Goal: Information Seeking & Learning: Learn about a topic

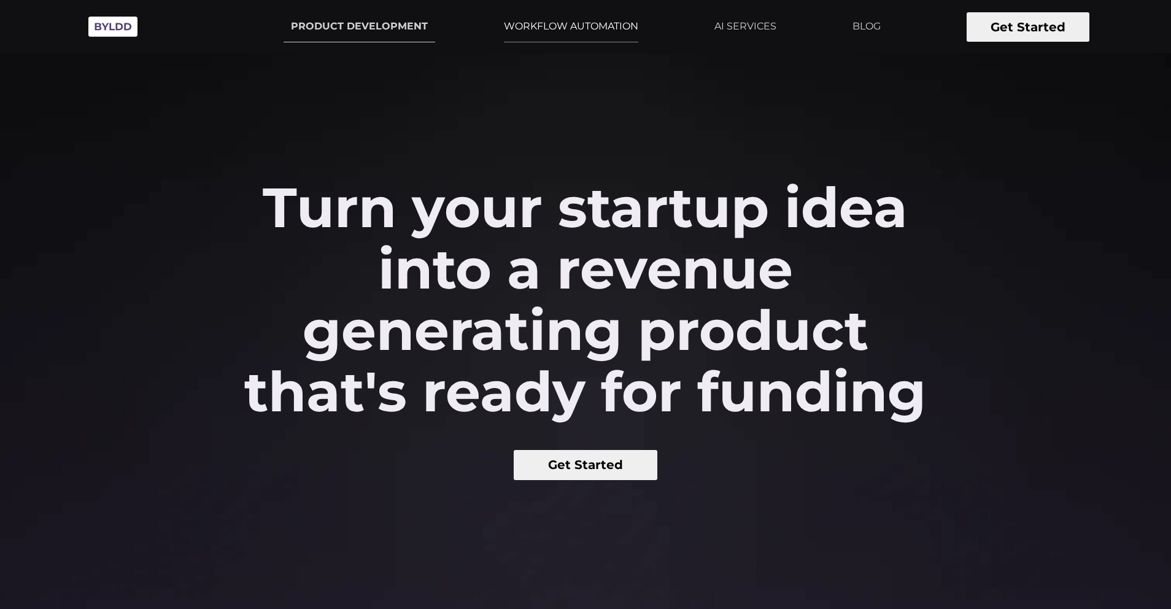
click at [570, 25] on link "WORKFLOW AUTOMATION" at bounding box center [571, 26] width 149 height 31
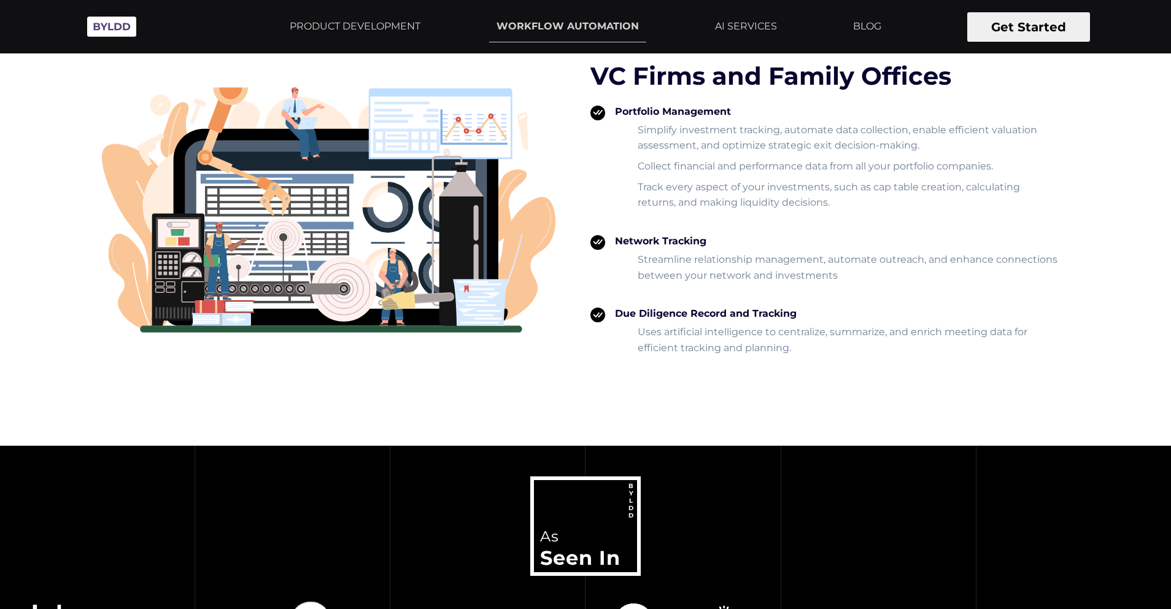
scroll to position [2727, 0]
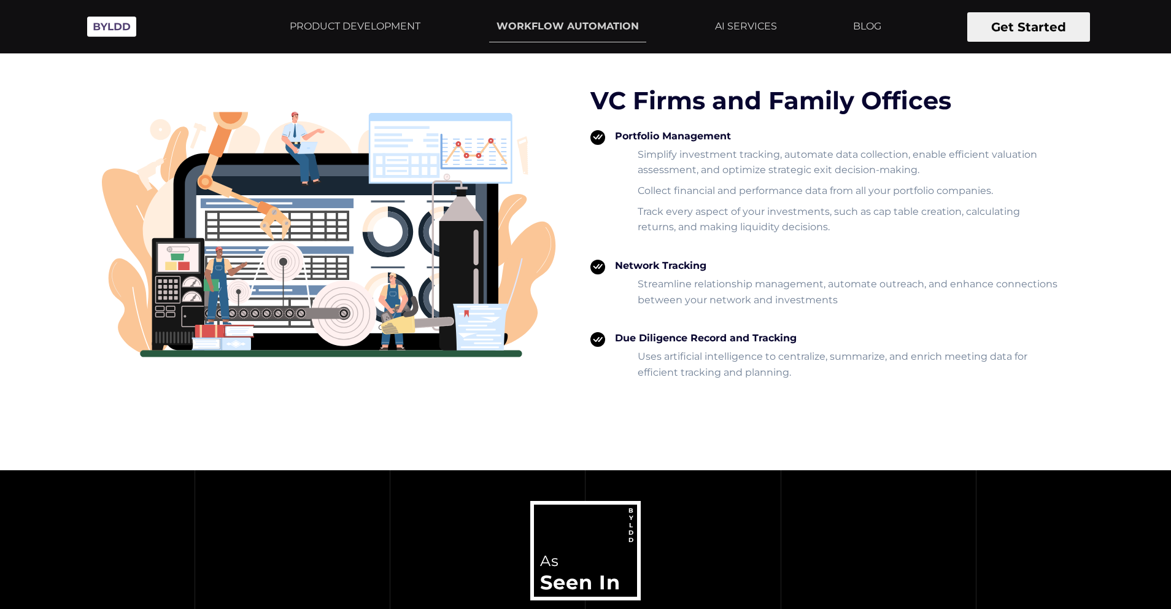
click at [667, 171] on li "Simplify investment tracking, automate data collection, enable efficient valuat…" at bounding box center [847, 162] width 425 height 31
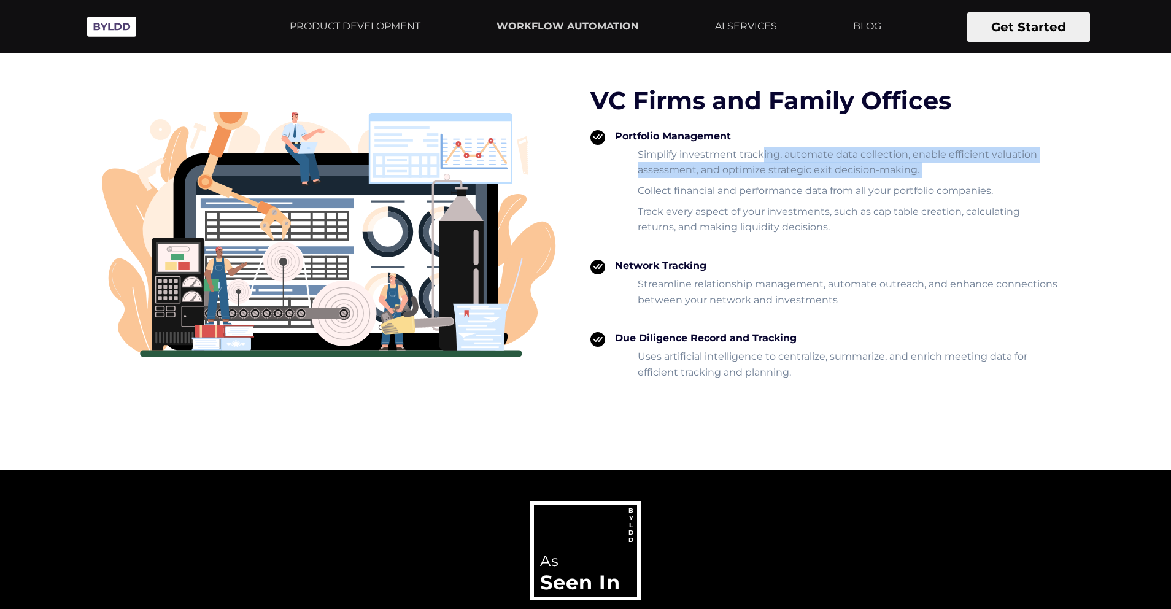
click at [667, 171] on li "Simplify investment tracking, automate data collection, enable efficient valuat…" at bounding box center [847, 162] width 425 height 31
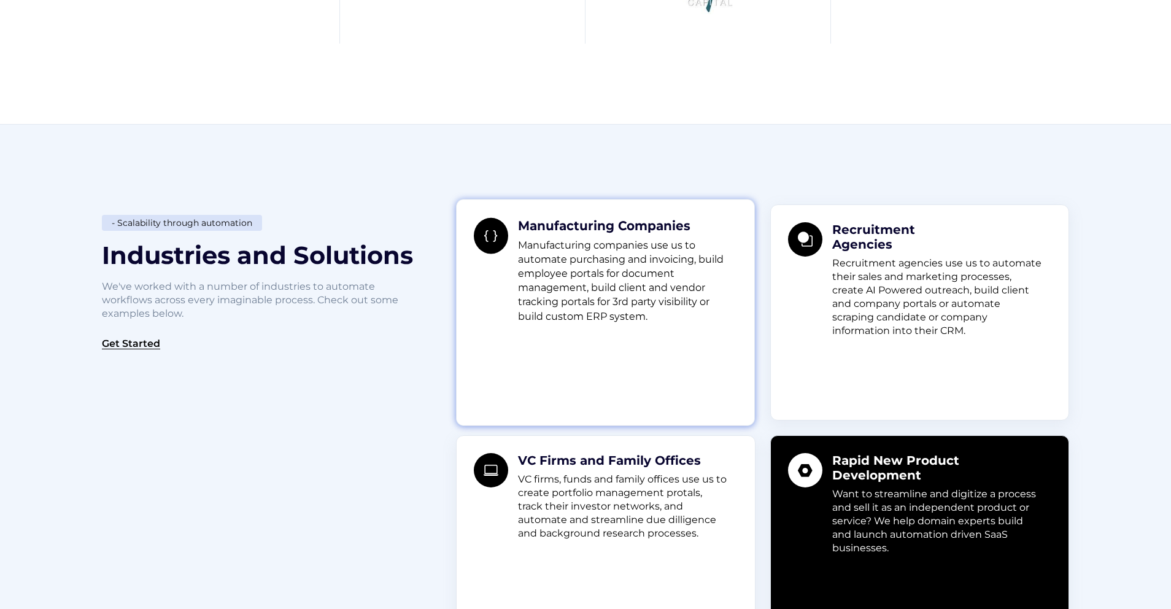
scroll to position [1002, 0]
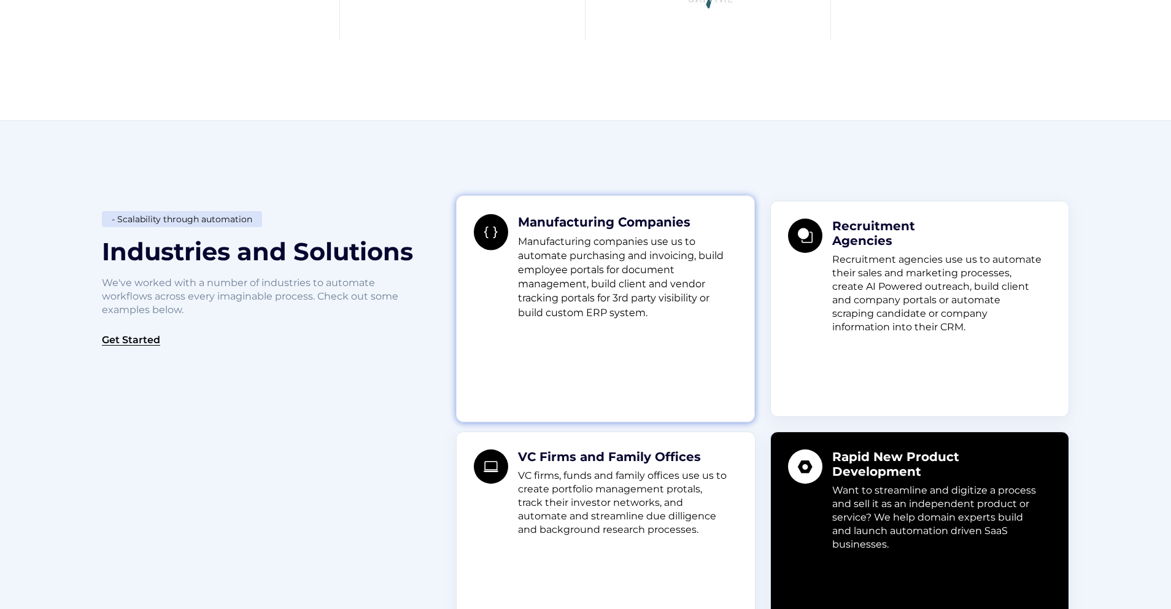
click at [565, 301] on p "Manufacturing companies use us to automate purchasing and invoicing, build empl…" at bounding box center [623, 276] width 210 height 85
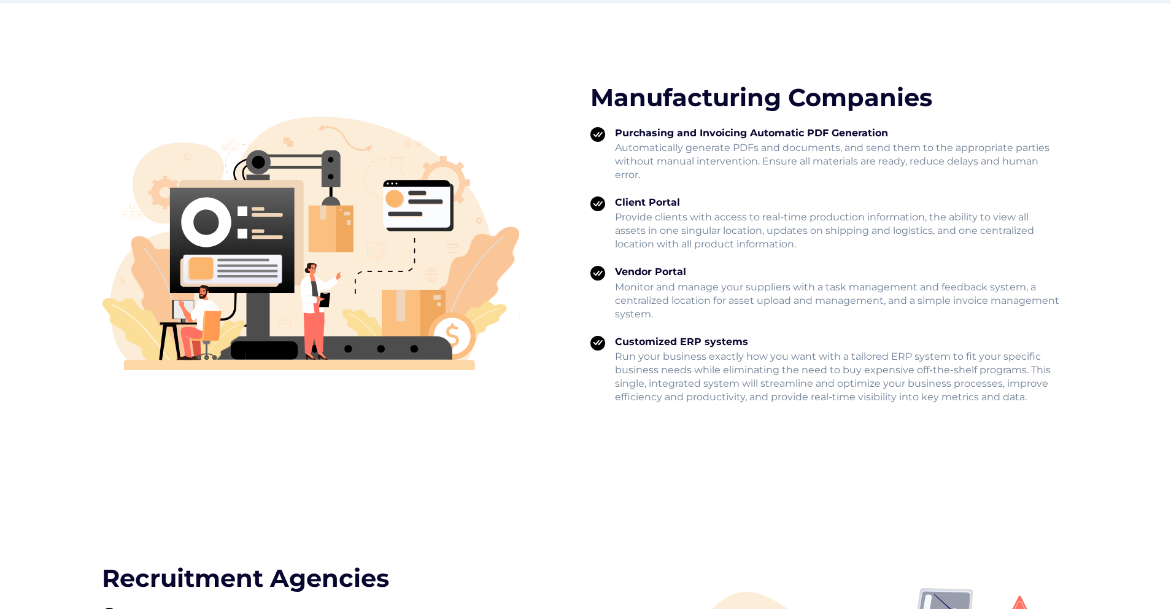
scroll to position [1730, 0]
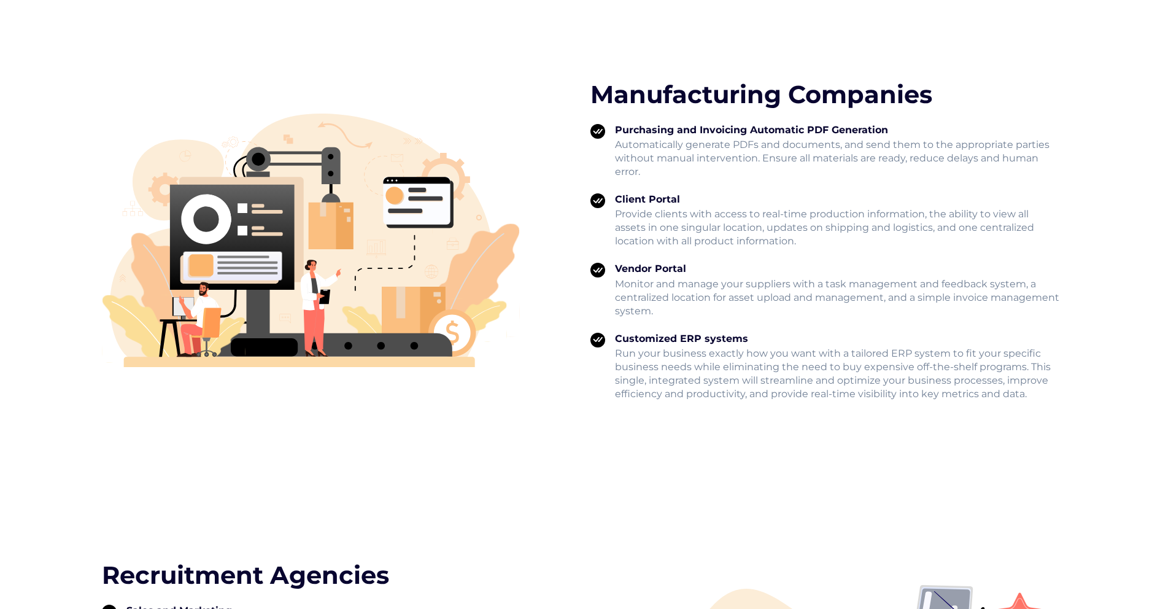
click at [654, 97] on h3 "Manufacturing Companies" at bounding box center [830, 94] width 479 height 29
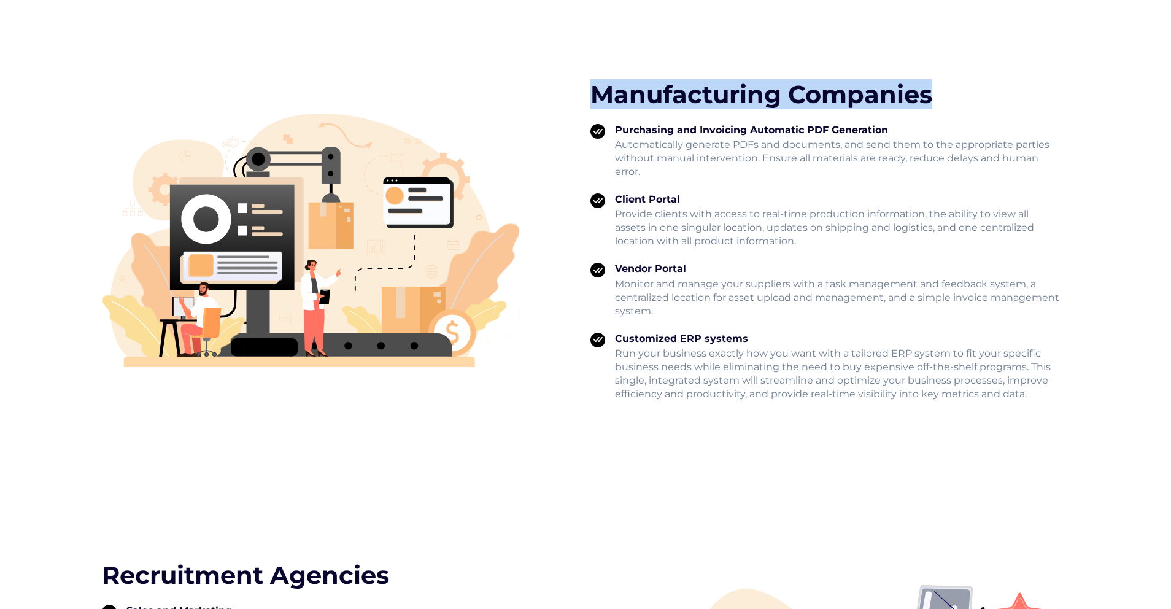
click at [654, 97] on h3 "Manufacturing Companies" at bounding box center [830, 94] width 479 height 29
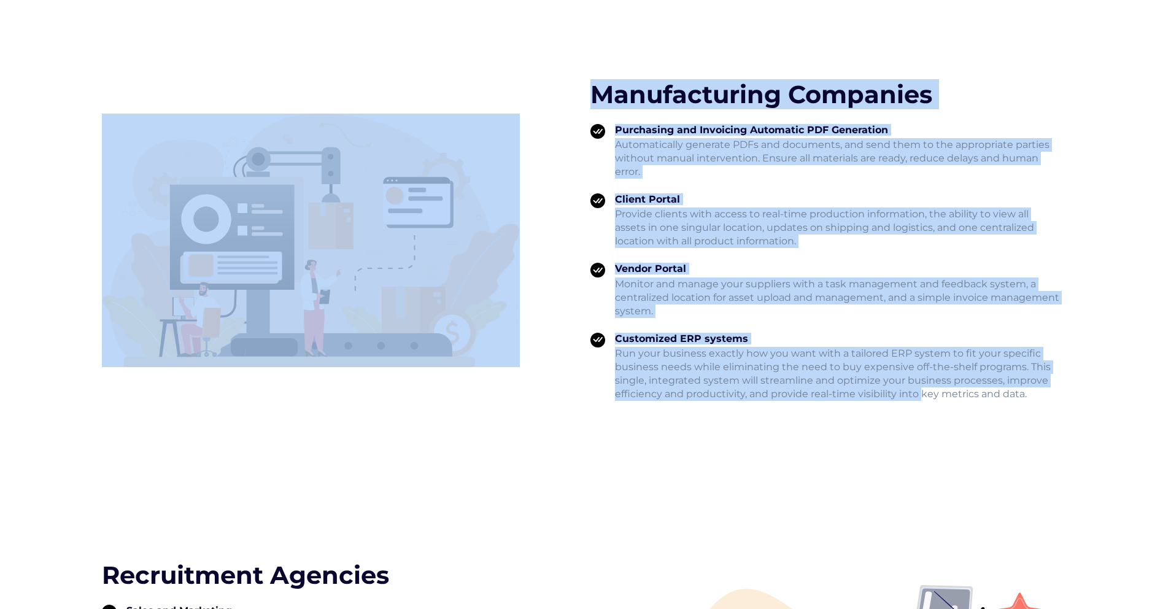
drag, startPoint x: 495, startPoint y: 85, endPoint x: 890, endPoint y: 390, distance: 498.5
click at [890, 390] on div "Manufacturing Companies Purchasing and Invoicing Automatic PDF Generation Autom…" at bounding box center [586, 240] width 982 height 321
click at [890, 390] on p "Run your business exactly how you want with a tailored ERP system to fit your s…" at bounding box center [837, 374] width 445 height 54
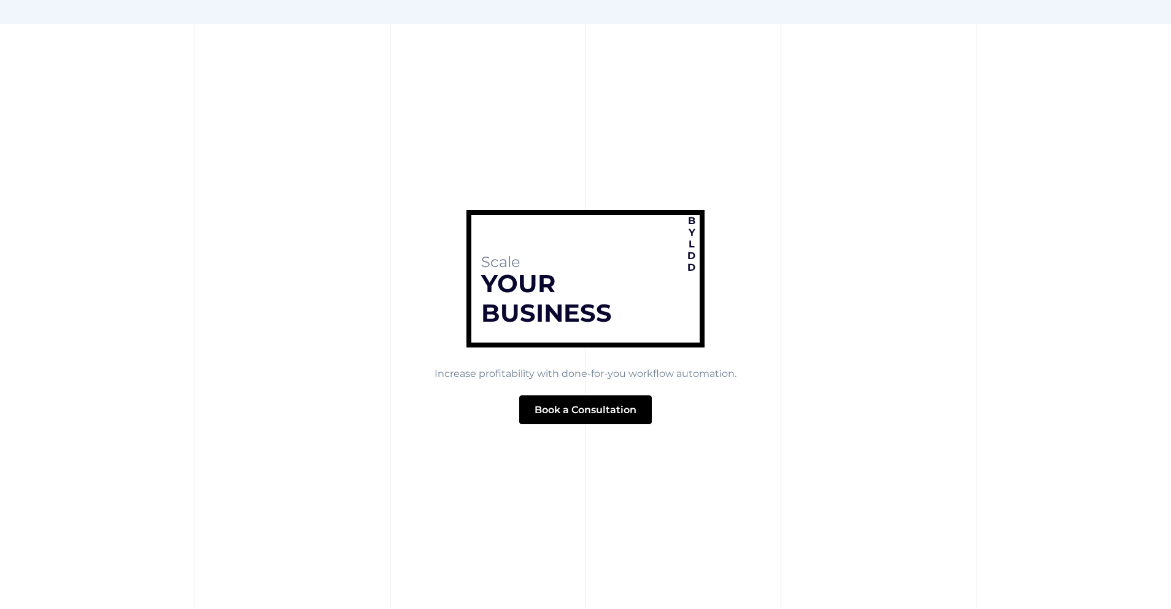
scroll to position [4450, 0]
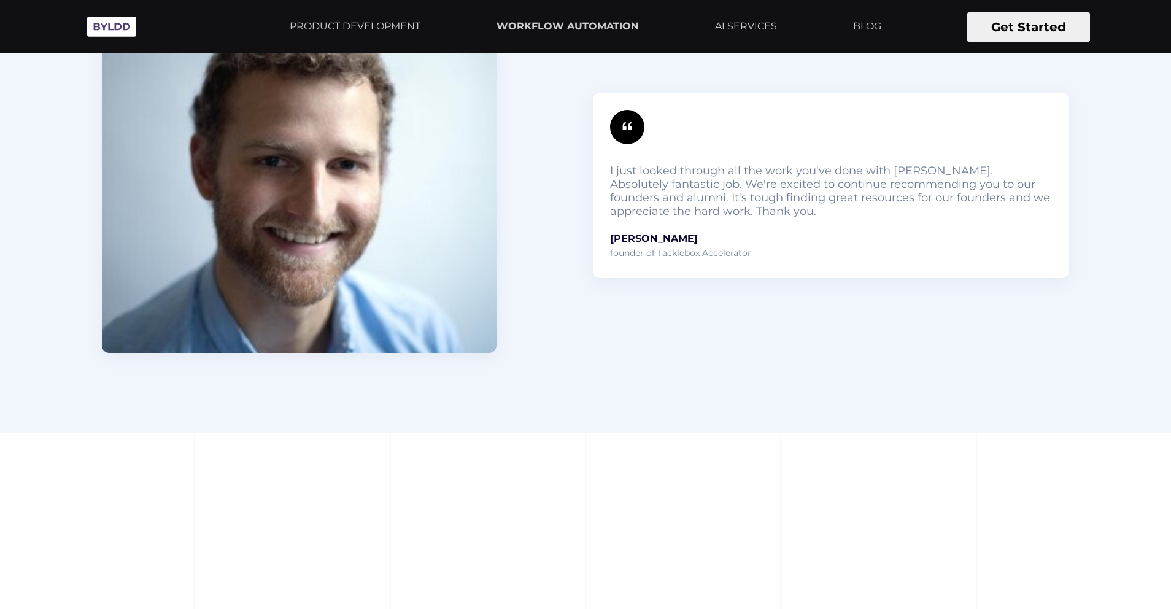
click at [657, 202] on p "I just looked through all the work you've done with [PERSON_NAME]. Absolutely f…" at bounding box center [831, 191] width 442 height 54
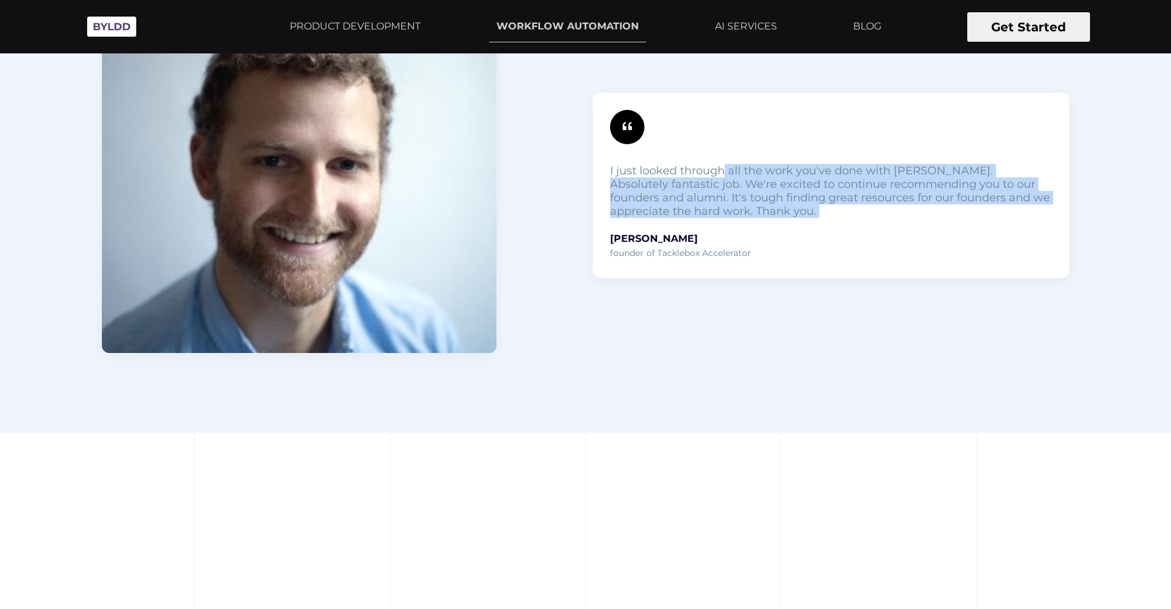
click at [657, 202] on p "I just looked through all the work you've done with [PERSON_NAME]. Absolutely f…" at bounding box center [831, 191] width 442 height 54
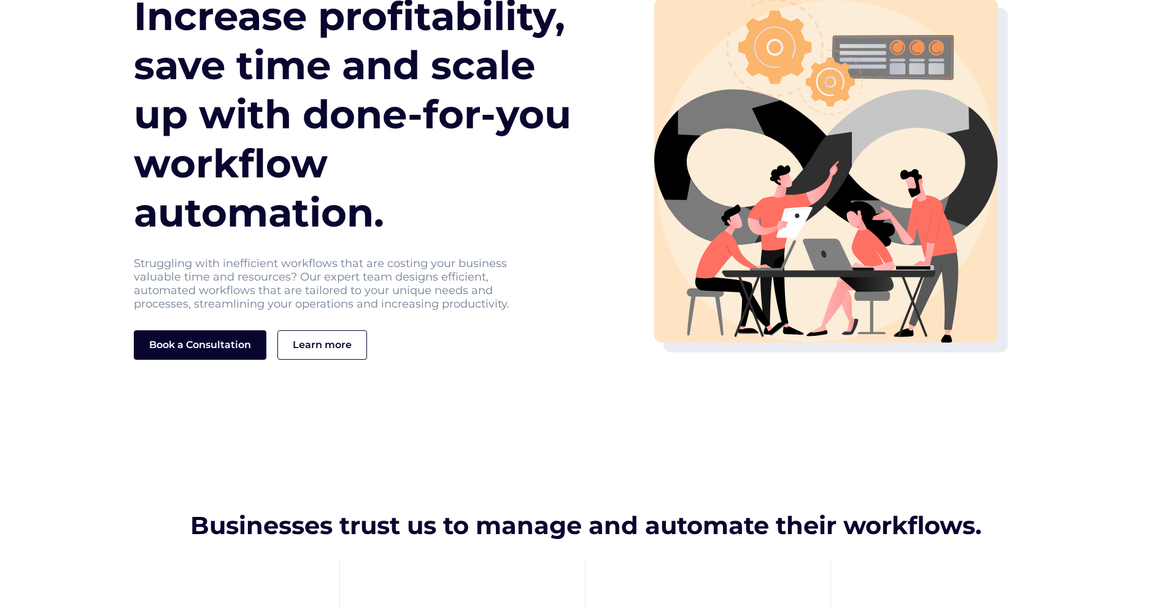
scroll to position [0, 0]
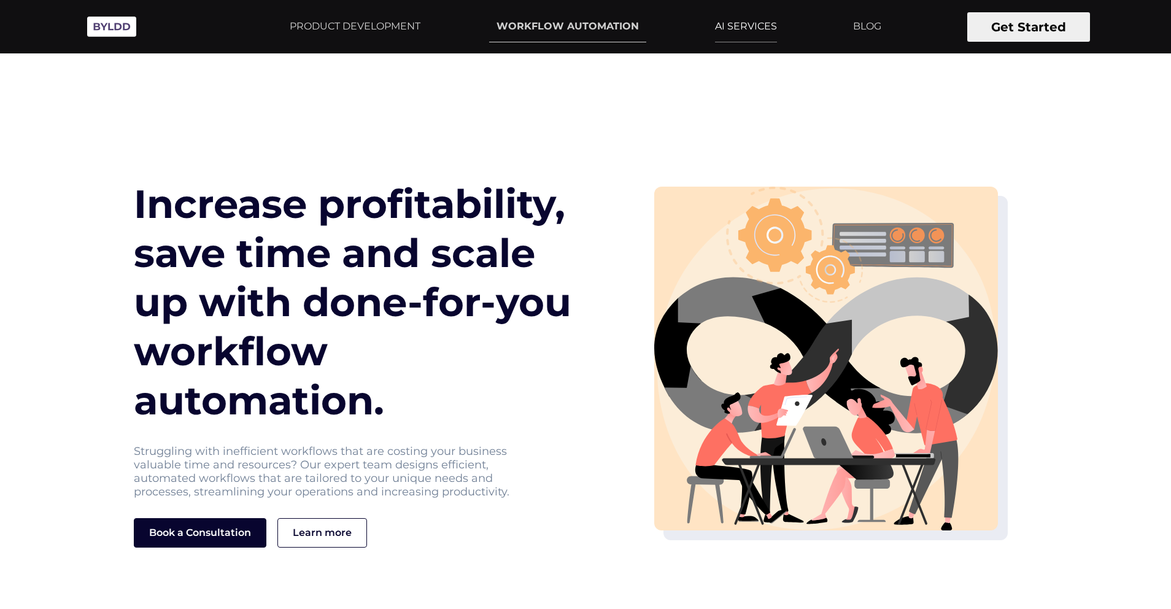
click at [750, 23] on link "AI SERVICES" at bounding box center [746, 26] width 77 height 31
click at [358, 24] on link "PRODUCT DEVELOPMENT" at bounding box center [354, 26] width 145 height 31
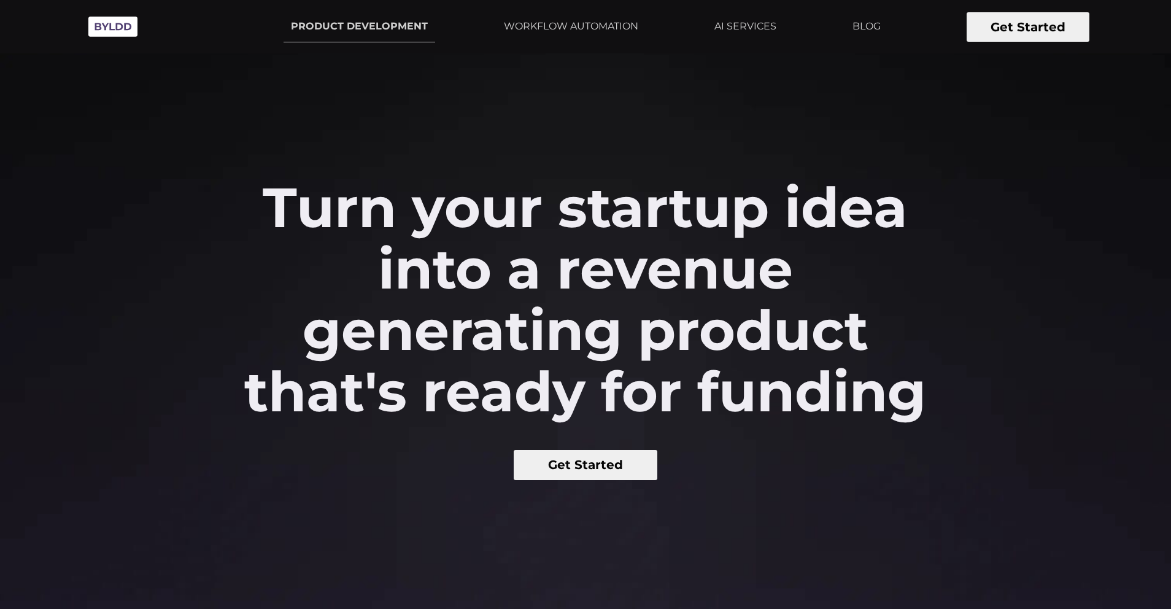
click at [397, 208] on h2 "Turn your startup idea into a revenue generating product that's ready for fundi…" at bounding box center [585, 300] width 703 height 246
click at [467, 239] on h2 "Turn your startup idea into a revenue generating product that's ready for fundi…" at bounding box center [585, 300] width 703 height 246
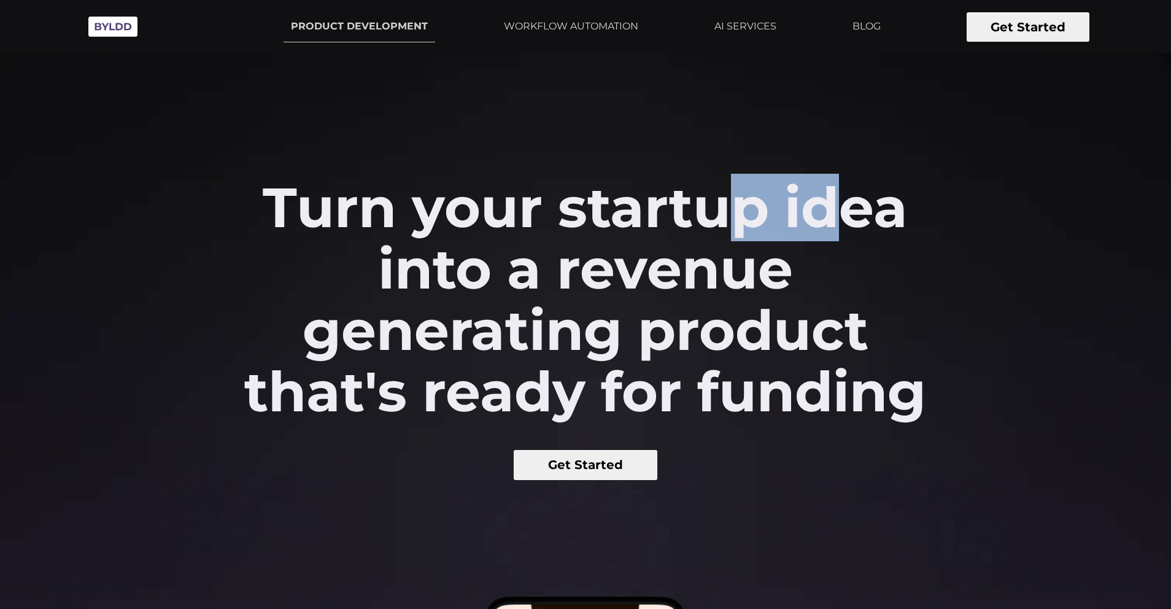
click at [467, 239] on h2 "Turn your startup idea into a revenue generating product that's ready for fundi…" at bounding box center [585, 300] width 703 height 246
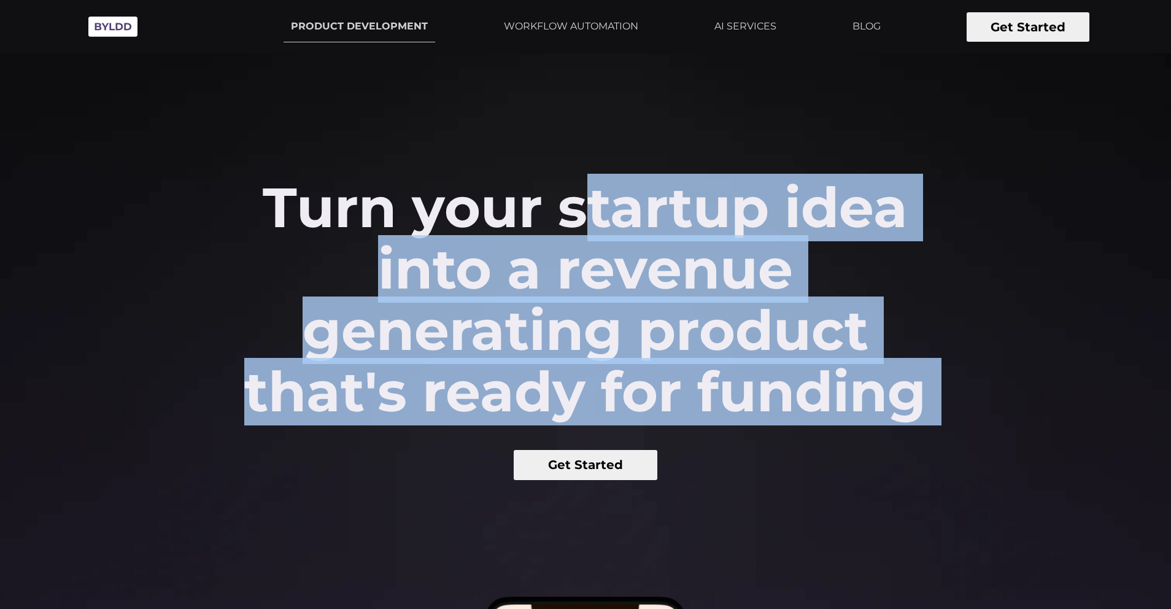
click at [467, 239] on h2 "Turn your startup idea into a revenue generating product that's ready for fundi…" at bounding box center [585, 300] width 703 height 246
click at [484, 219] on h2 "Turn your startup idea into a revenue generating product that's ready for fundi…" at bounding box center [585, 300] width 703 height 246
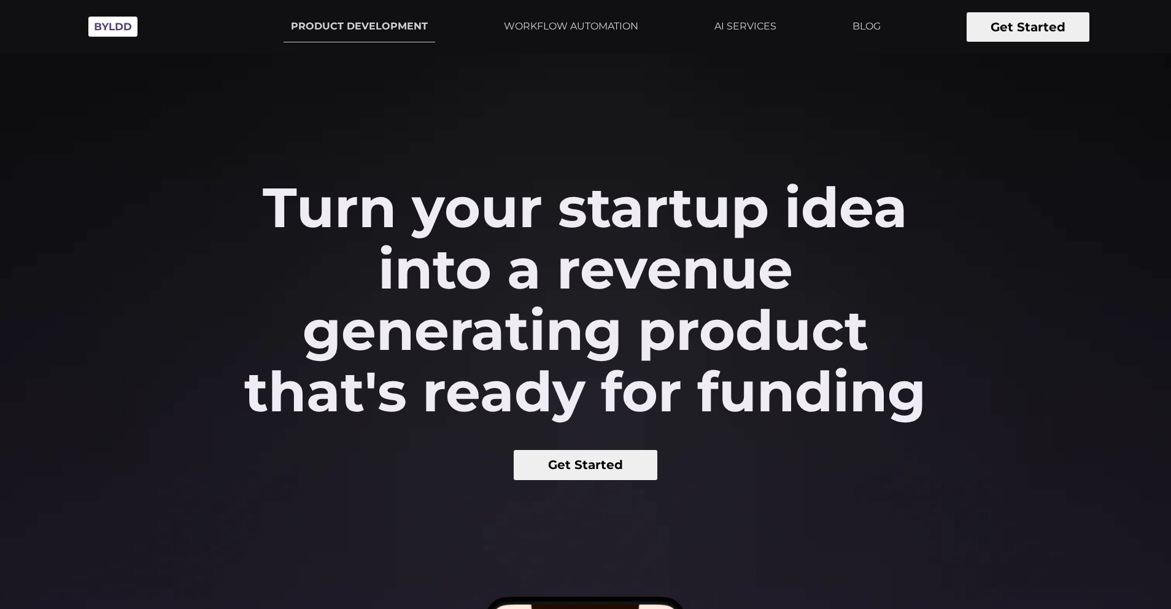
click at [595, 467] on button "Get Started" at bounding box center [586, 465] width 144 height 30
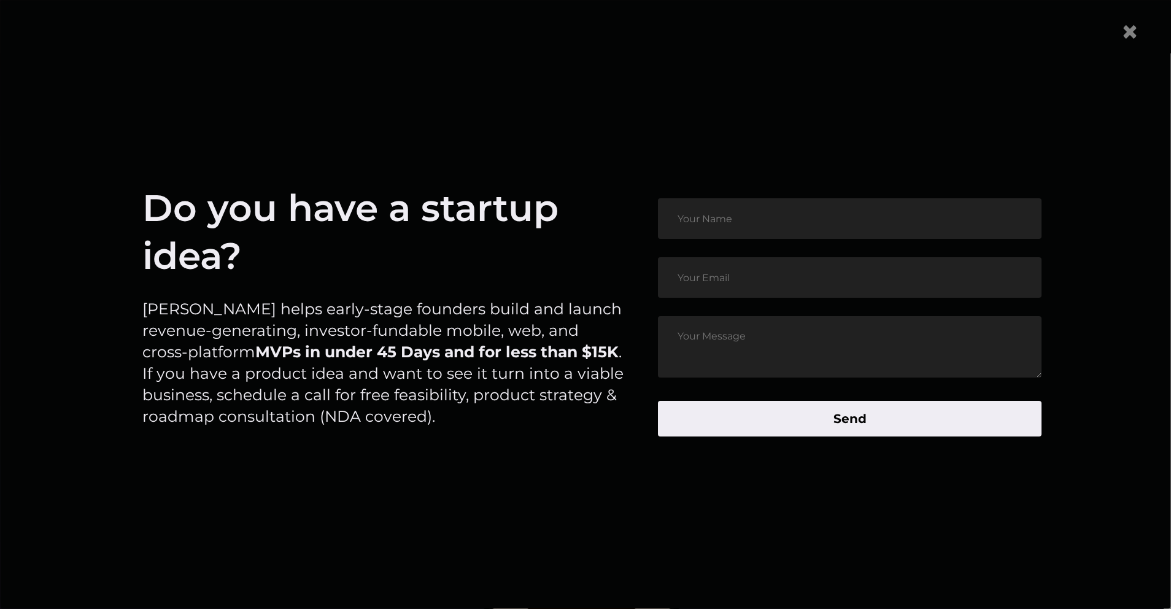
click at [475, 336] on p "Byldd helps early-stage founders build and launch revenue-generating, investor-…" at bounding box center [384, 362] width 485 height 129
click at [476, 311] on p "Byldd helps early-stage founders build and launch revenue-generating, investor-…" at bounding box center [384, 362] width 485 height 129
click at [474, 311] on p "Byldd helps early-stage founders build and launch revenue-generating, investor-…" at bounding box center [384, 362] width 485 height 129
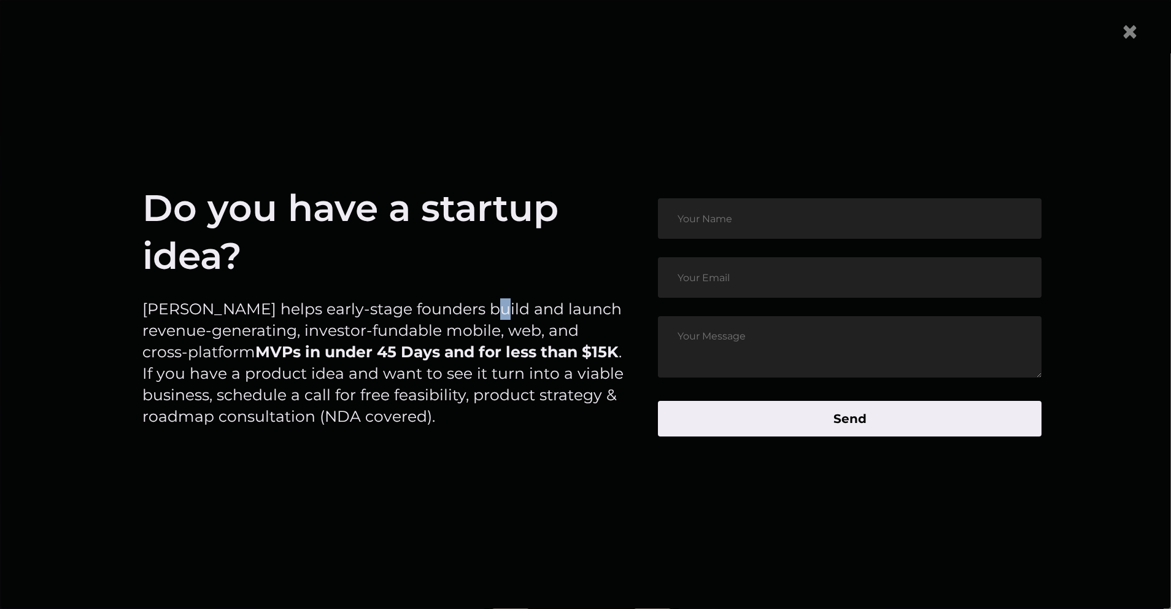
click at [474, 311] on p "Byldd helps early-stage founders build and launch revenue-generating, investor-…" at bounding box center [384, 362] width 485 height 129
click at [440, 312] on p "Byldd helps early-stage founders build and launch revenue-generating, investor-…" at bounding box center [384, 362] width 485 height 129
click at [397, 313] on p "Byldd helps early-stage founders build and launch revenue-generating, investor-…" at bounding box center [384, 362] width 485 height 129
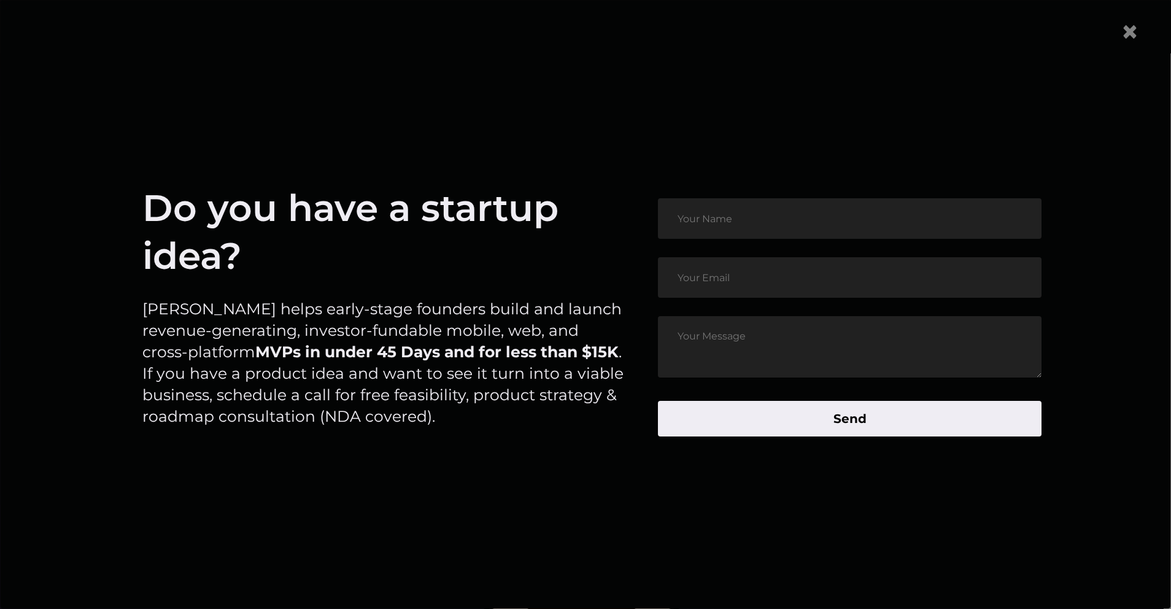
click at [321, 312] on p "Byldd helps early-stage founders build and launch revenue-generating, investor-…" at bounding box center [384, 362] width 485 height 129
click at [278, 310] on p "Byldd helps early-stage founders build and launch revenue-generating, investor-…" at bounding box center [384, 362] width 485 height 129
click at [277, 309] on p "Byldd helps early-stage founders build and launch revenue-generating, investor-…" at bounding box center [384, 362] width 485 height 129
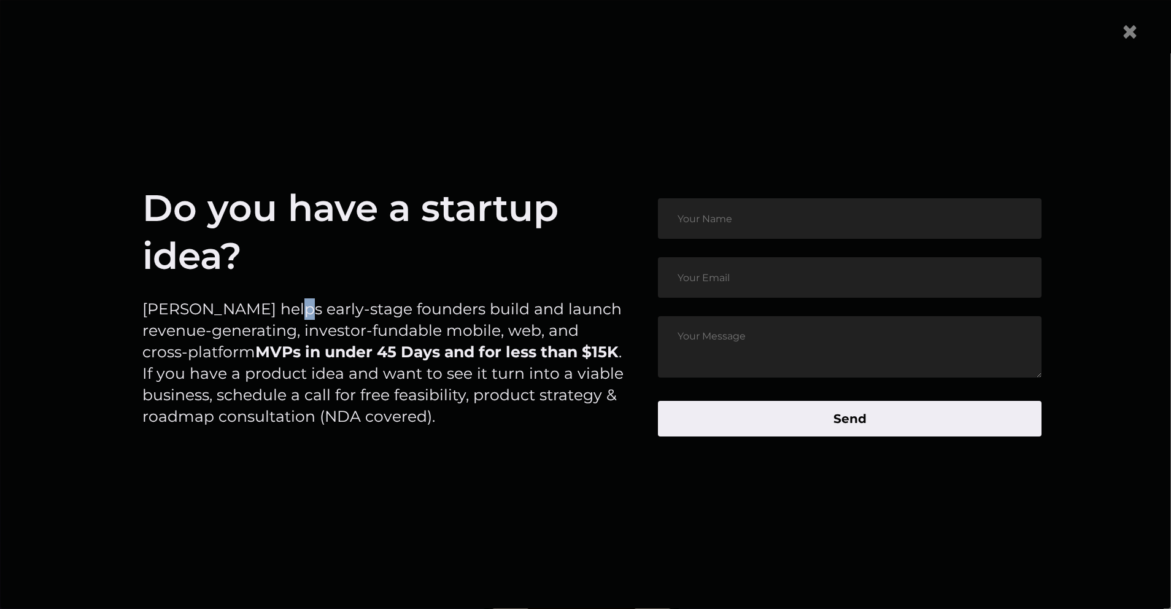
click at [277, 309] on p "Byldd helps early-stage founders build and launch revenue-generating, investor-…" at bounding box center [384, 362] width 485 height 129
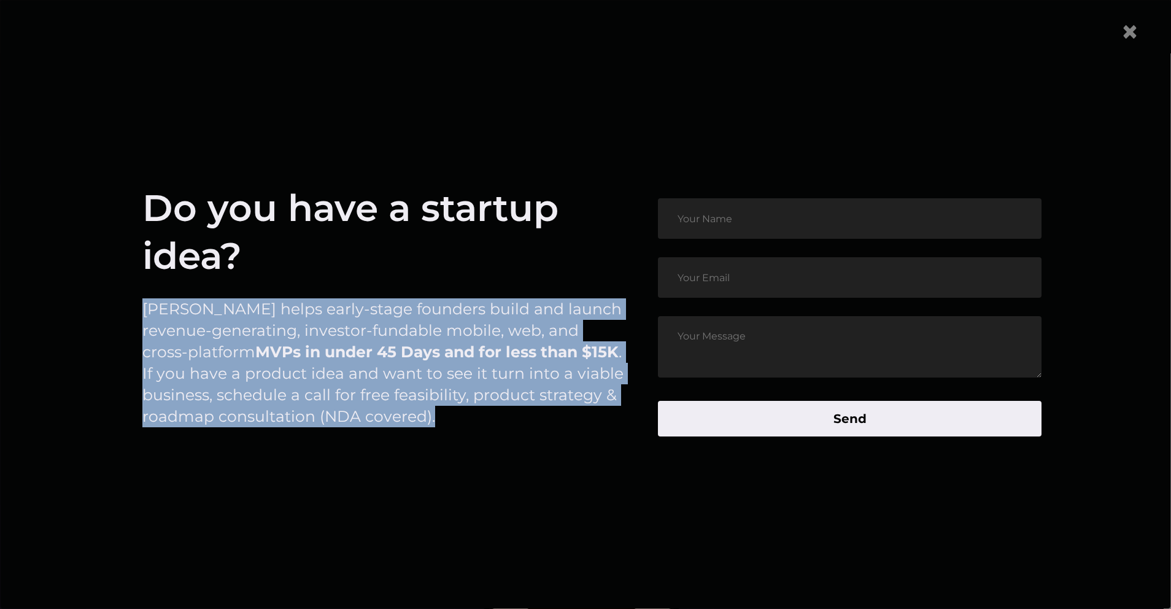
click at [277, 309] on p "Byldd helps early-stage founders build and launch revenue-generating, investor-…" at bounding box center [384, 362] width 485 height 129
click at [230, 309] on p "Byldd helps early-stage founders build and launch revenue-generating, investor-…" at bounding box center [384, 362] width 485 height 129
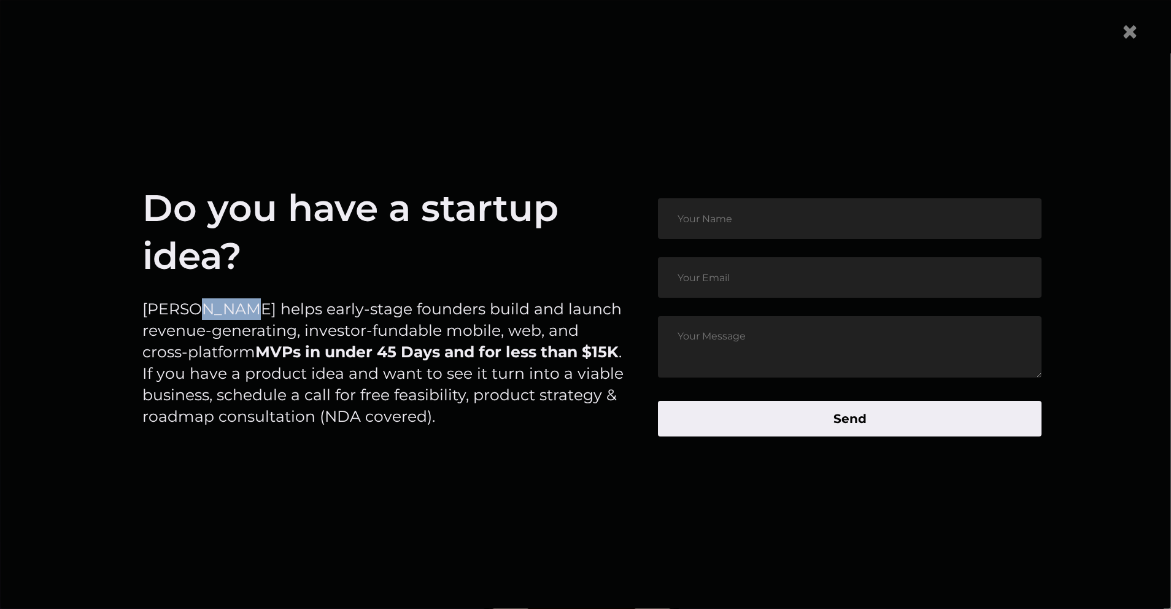
click at [230, 309] on p "Byldd helps early-stage founders build and launch revenue-generating, investor-…" at bounding box center [384, 362] width 485 height 129
click at [236, 311] on p "Byldd helps early-stage founders build and launch revenue-generating, investor-…" at bounding box center [384, 362] width 485 height 129
click at [285, 413] on p "Byldd helps early-stage founders build and launch revenue-generating, investor-…" at bounding box center [384, 362] width 485 height 129
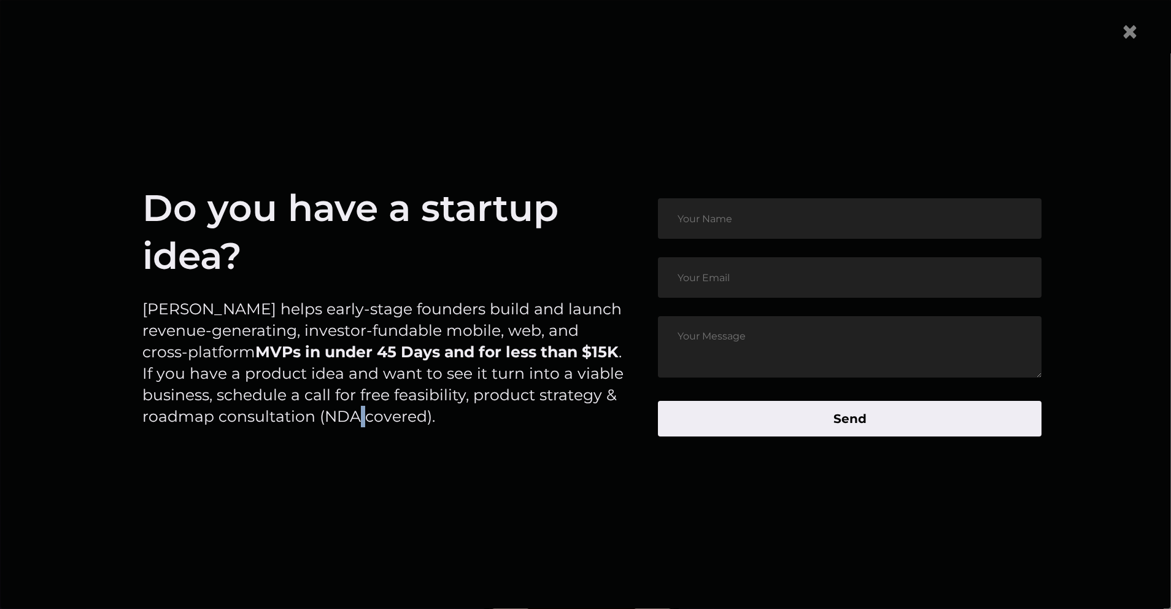
click at [285, 413] on p "Byldd helps early-stage founders build and launch revenue-generating, investor-…" at bounding box center [384, 362] width 485 height 129
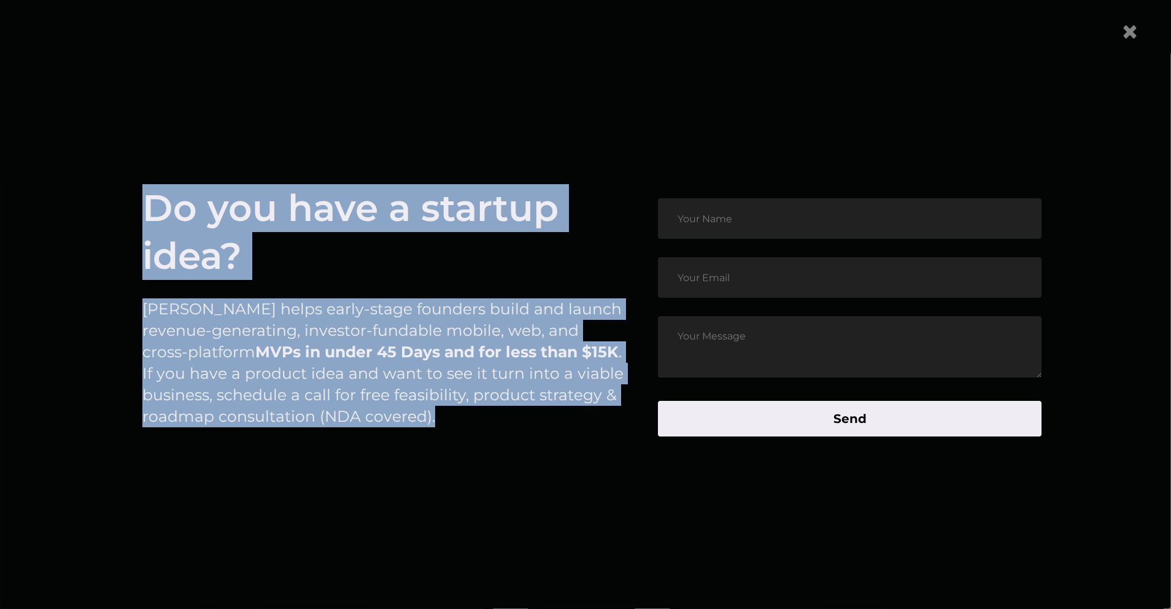
drag, startPoint x: 430, startPoint y: 416, endPoint x: 102, endPoint y: 220, distance: 381.8
click at [102, 220] on article "Do you have a startup idea? Byldd helps early-stage founders build and launch r…" at bounding box center [585, 317] width 1107 height 501
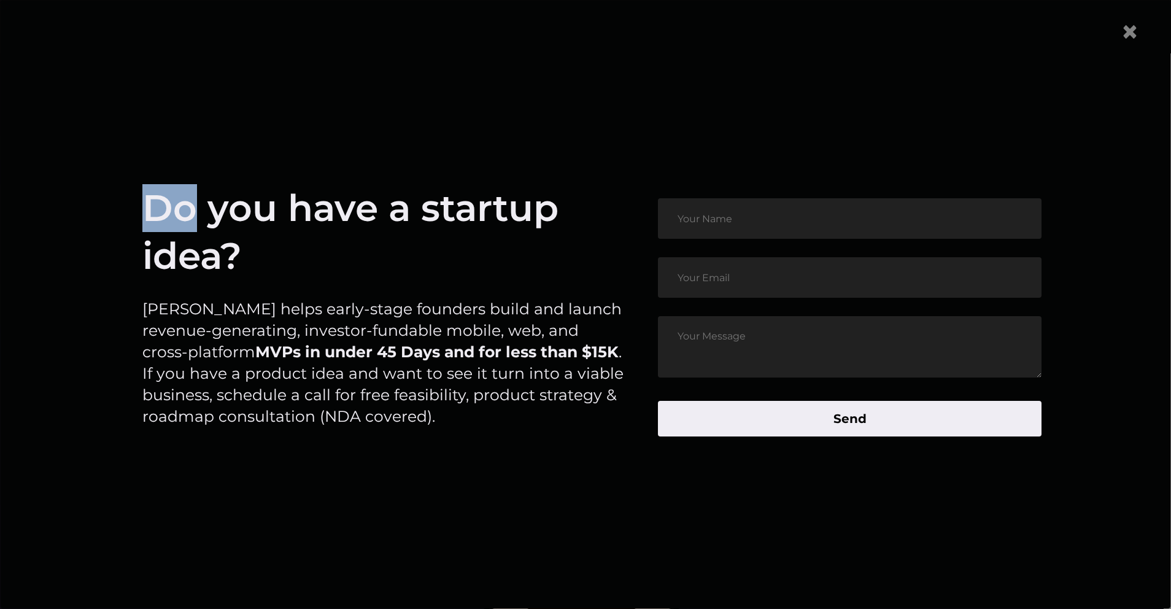
click at [102, 220] on article "Do you have a startup idea? Byldd helps early-stage founders build and launch r…" at bounding box center [585, 317] width 1107 height 501
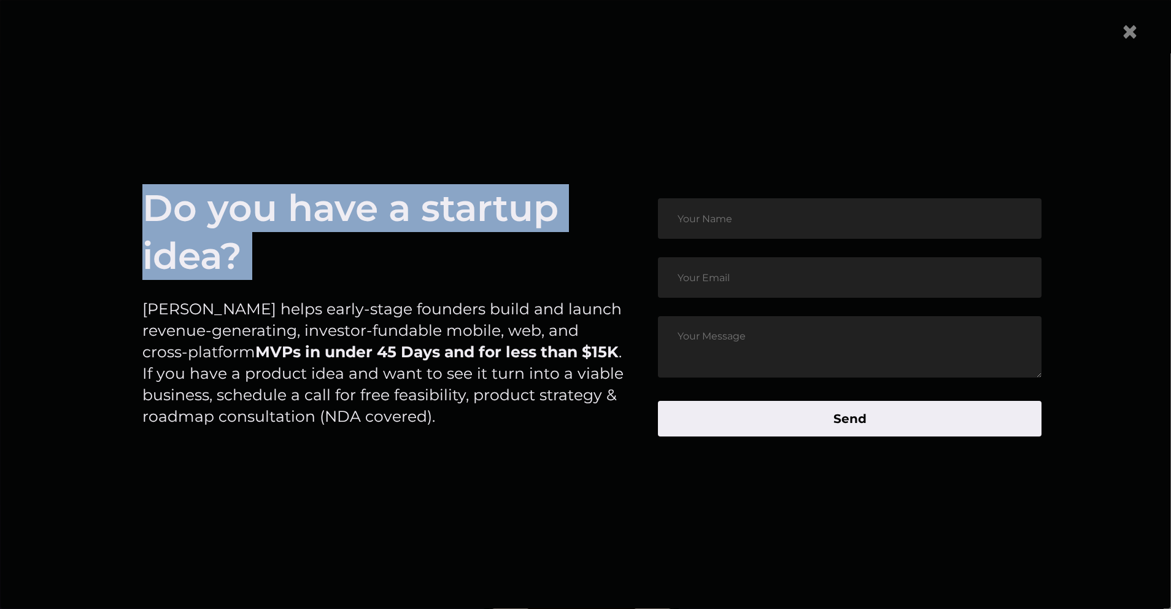
click at [102, 220] on article "Do you have a startup idea? Byldd helps early-stage founders build and launch r…" at bounding box center [585, 317] width 1107 height 501
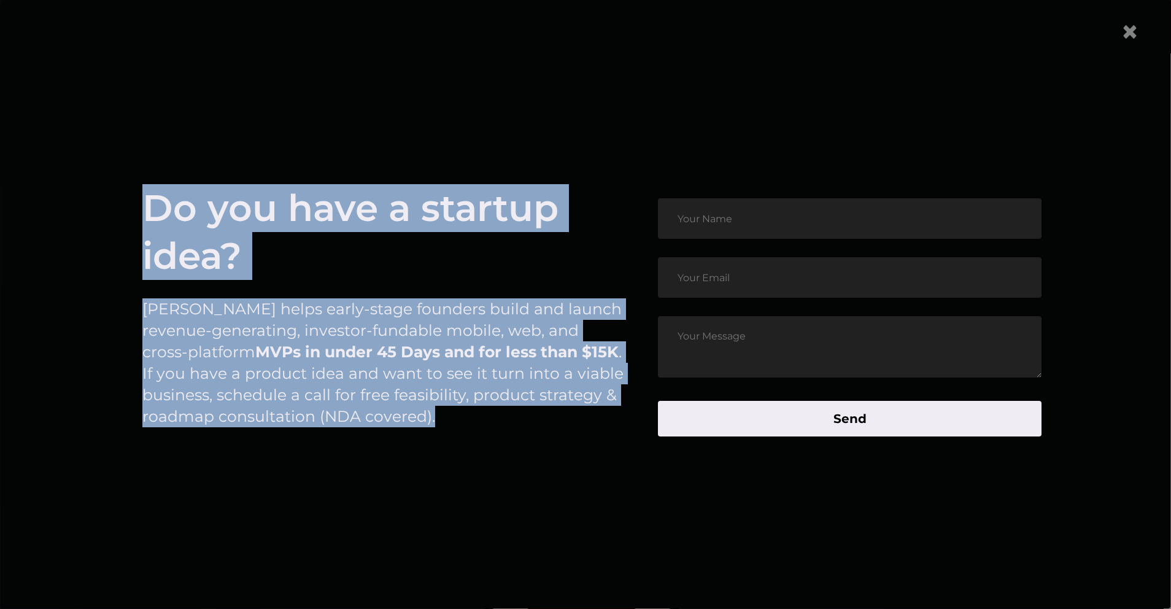
drag, startPoint x: 115, startPoint y: 195, endPoint x: 401, endPoint y: 443, distance: 378.2
click at [400, 446] on article "Do you have a startup idea? Byldd helps early-stage founders build and launch r…" at bounding box center [585, 317] width 1107 height 501
click at [401, 443] on div "Do you have a startup idea? Byldd helps early-stage founders build and launch r…" at bounding box center [384, 317] width 485 height 266
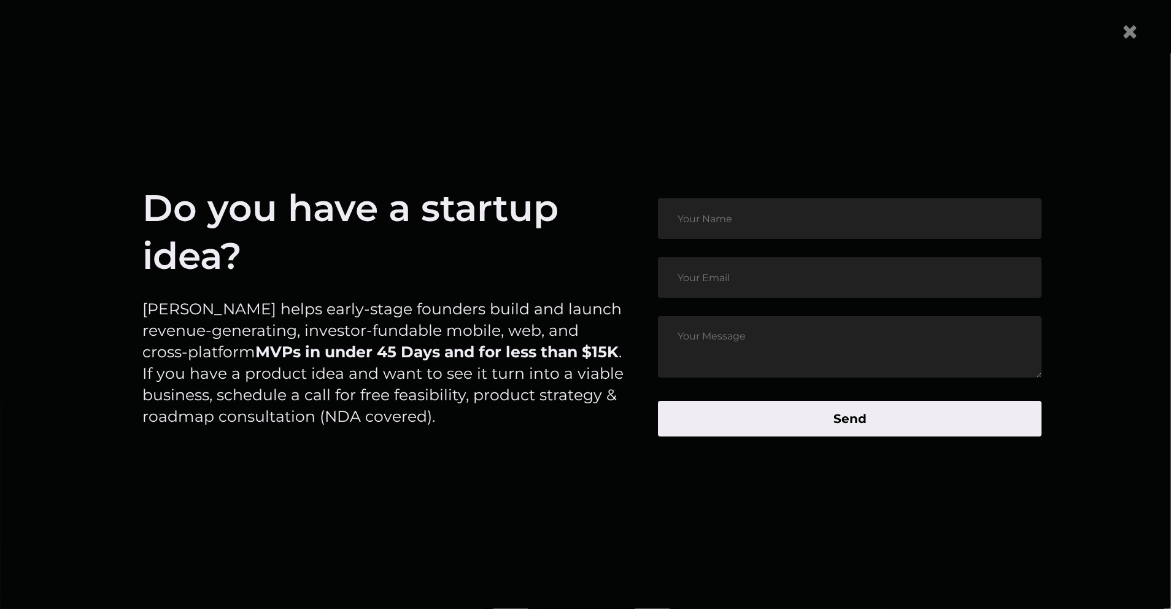
click at [343, 318] on p "Byldd helps early-stage founders build and launch revenue-generating, investor-…" at bounding box center [384, 362] width 485 height 129
click at [322, 311] on p "Byldd helps early-stage founders build and launch revenue-generating, investor-…" at bounding box center [384, 362] width 485 height 129
click at [1139, 30] on span "×" at bounding box center [1130, 31] width 18 height 37
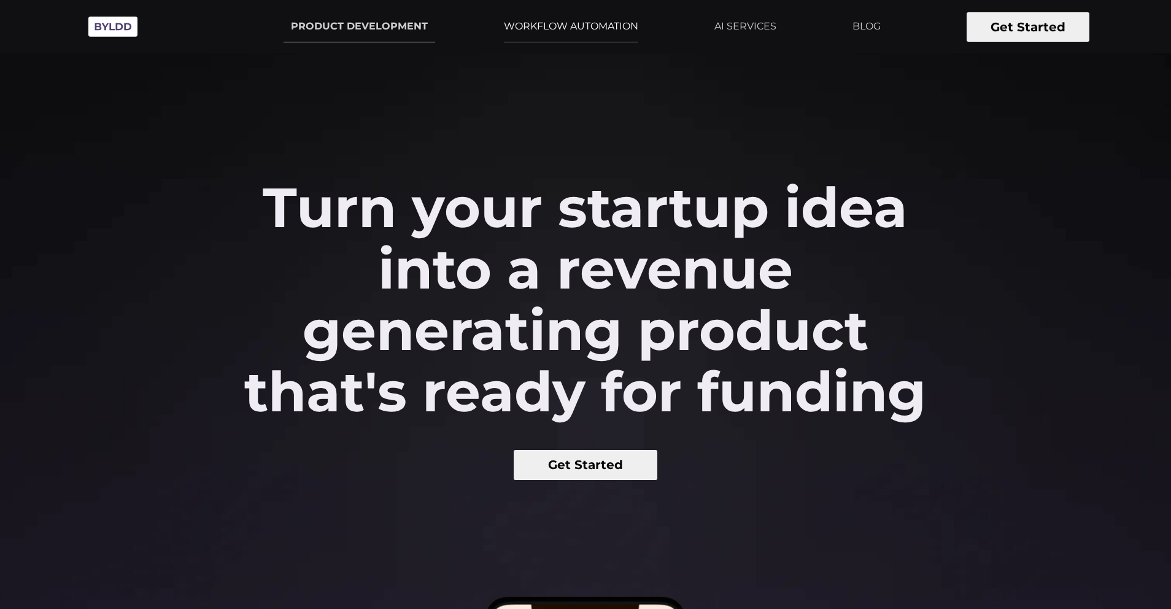
click at [540, 20] on link "WORKFLOW AUTOMATION" at bounding box center [571, 26] width 149 height 31
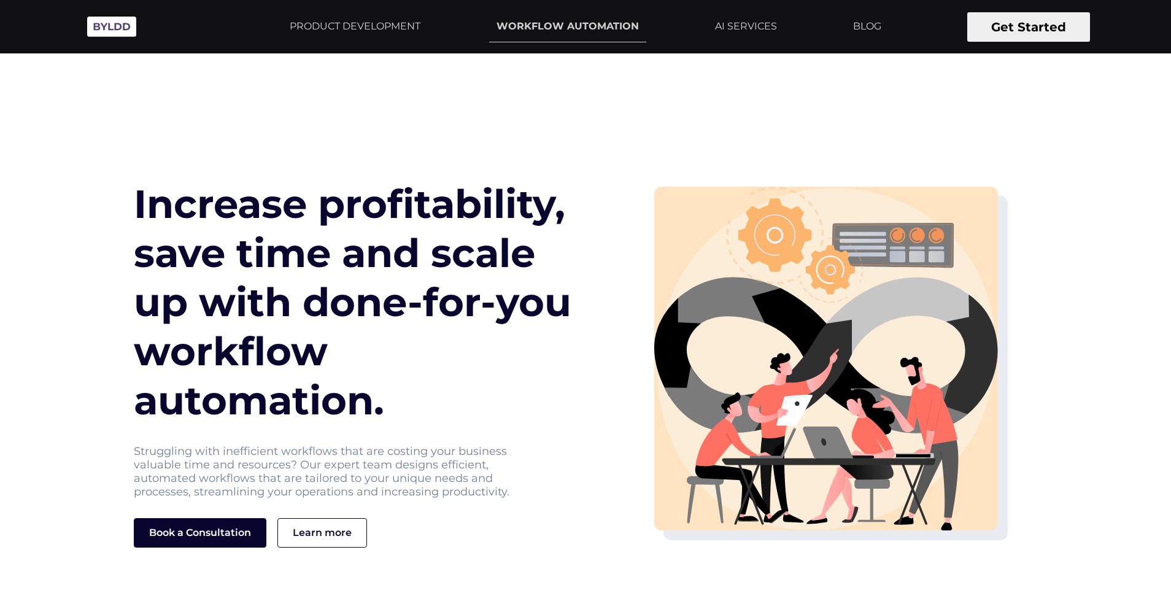
click at [312, 214] on h1 "Increase profitability, save time and scale up with done-for-you workflow autom…" at bounding box center [360, 302] width 452 height 246
click at [126, 37] on img at bounding box center [111, 27] width 61 height 34
